Goal: Task Accomplishment & Management: Complete application form

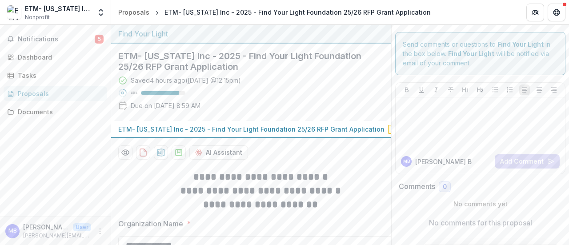
scroll to position [40, 0]
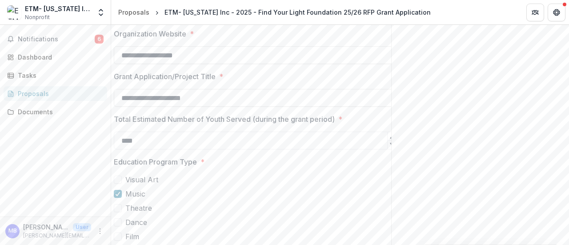
type input "****"
click at [277, 199] on label "Music" at bounding box center [256, 193] width 284 height 11
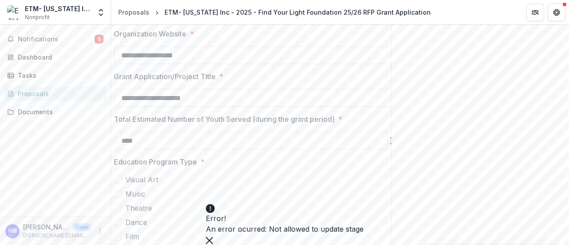
click at [121, 198] on span at bounding box center [118, 194] width 8 height 8
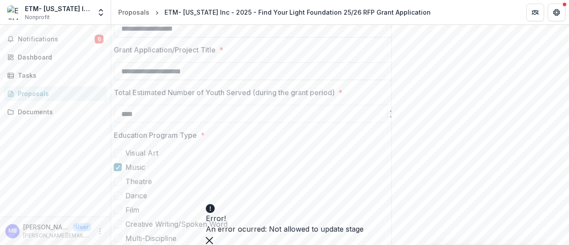
scroll to position [260, 0]
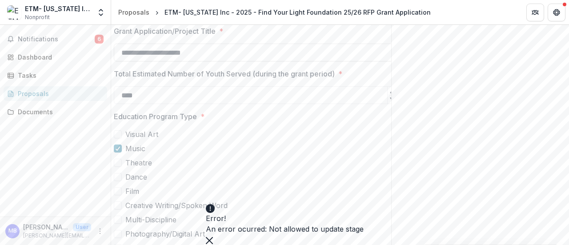
scroll to position [279, 0]
click at [213, 237] on icon "Close" at bounding box center [209, 240] width 7 height 7
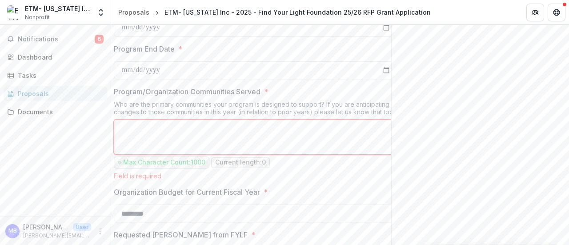
scroll to position [538, 0]
click at [292, 141] on textarea "Program/Organization Communities Served *" at bounding box center [256, 137] width 284 height 36
click at [152, 133] on textarea "Program/Organization Communities Served *" at bounding box center [256, 137] width 284 height 36
paste textarea "**********"
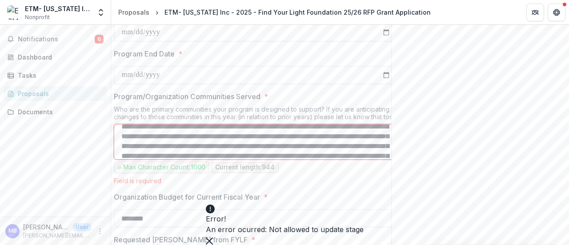
scroll to position [7, 0]
type textarea "**********"
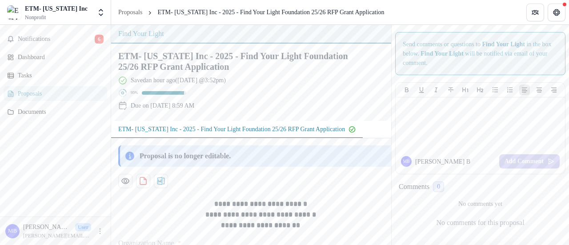
click at [197, 155] on div "Proposal is no longer editable." at bounding box center [185, 156] width 91 height 11
click at [134, 156] on div "Proposal is no longer editable." at bounding box center [260, 155] width 284 height 21
click at [132, 156] on icon at bounding box center [129, 156] width 9 height 9
click at [131, 156] on icon at bounding box center [129, 156] width 9 height 9
drag, startPoint x: 131, startPoint y: 156, endPoint x: 122, endPoint y: 156, distance: 8.9
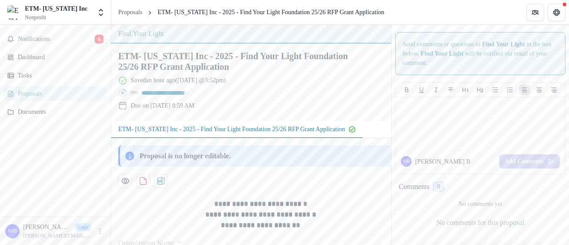
click at [122, 156] on div "Proposal is no longer editable." at bounding box center [260, 155] width 284 height 21
click at [124, 182] on icon "Preview 0862e9b3-1e90-4fa6-a05b-147ee476b5e7-0.pdf" at bounding box center [125, 180] width 9 height 9
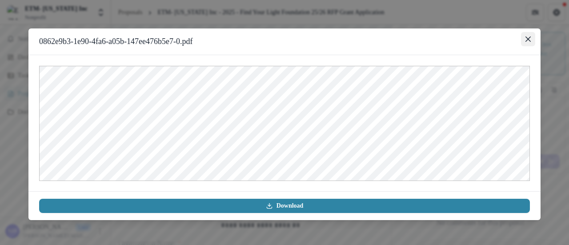
click at [522, 38] on button "Close" at bounding box center [528, 39] width 14 height 14
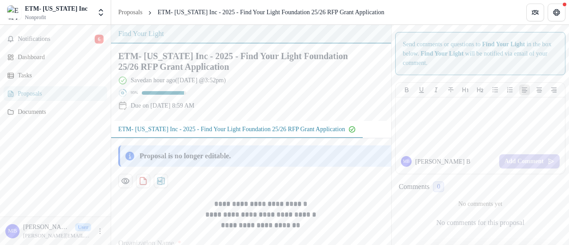
click at [168, 80] on div "Saved an hour ago ( Today @ 3:52pm )" at bounding box center [178, 80] width 95 height 9
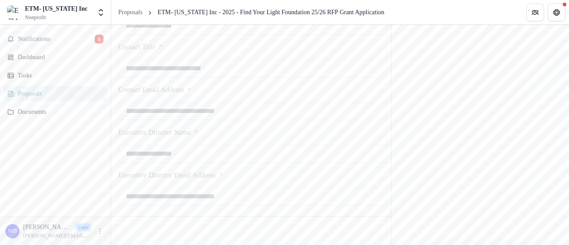
scroll to position [1320, 0]
click at [54, 37] on span "Notifications" at bounding box center [56, 40] width 77 height 8
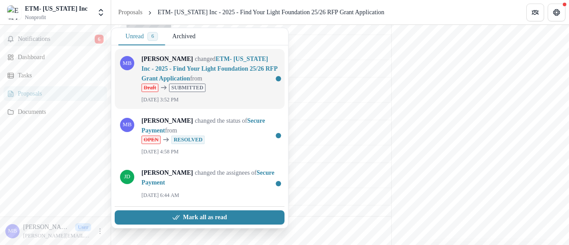
click at [186, 72] on link "ETM- [US_STATE] Inc - 2025 - Find Your Light Foundation 25/26 RFP Grant Applica…" at bounding box center [209, 69] width 136 height 26
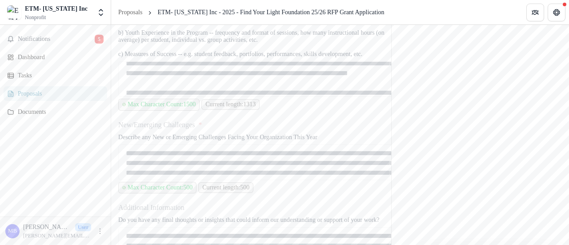
scroll to position [126, 0]
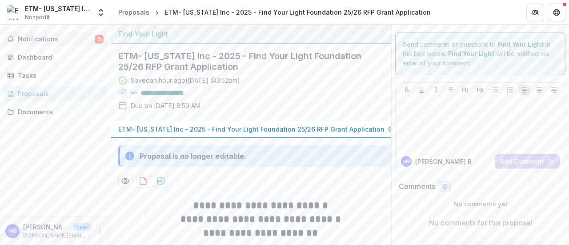
click at [54, 40] on span "Notifications" at bounding box center [56, 40] width 77 height 8
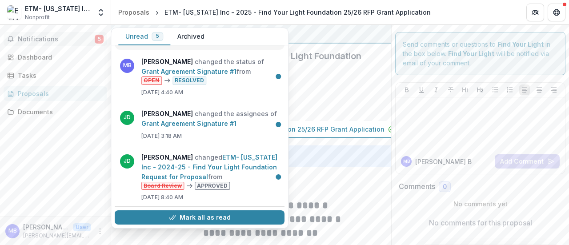
scroll to position [94, 0]
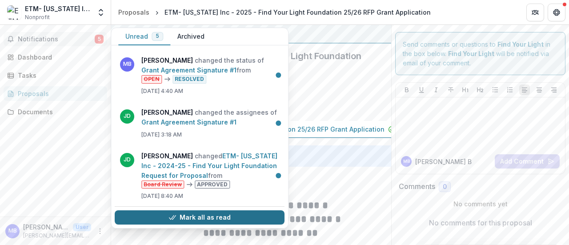
click at [180, 218] on button "Mark all as read" at bounding box center [200, 217] width 170 height 14
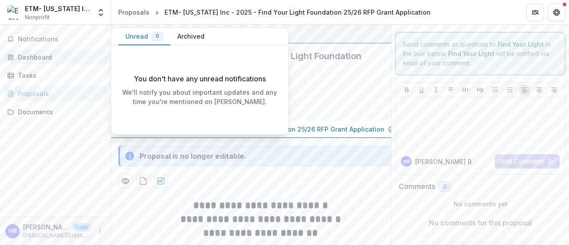
click at [44, 62] on link "Dashboard" at bounding box center [56, 57] width 104 height 15
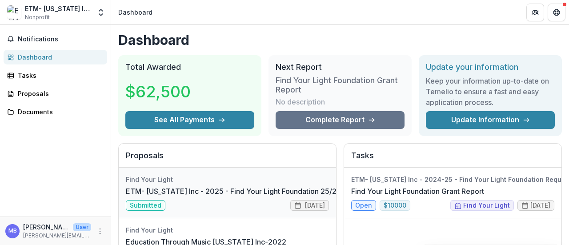
click at [194, 189] on link "ETM- [US_STATE] Inc - 2025 - Find Your Light Foundation 25/26 RFP Grant Applica…" at bounding box center [271, 191] width 290 height 11
